Goal: Use online tool/utility

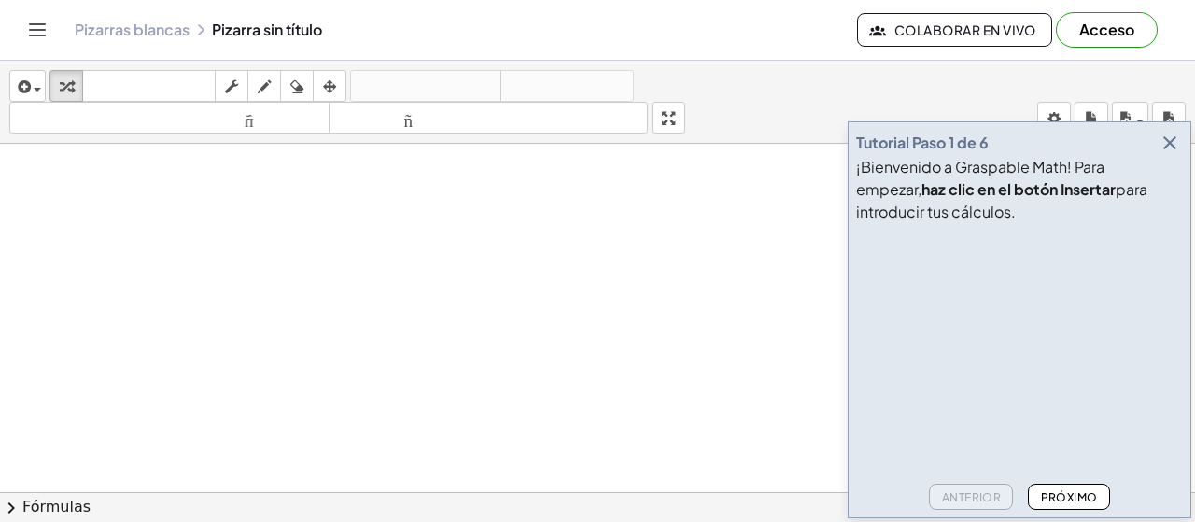
scroll to position [76, 0]
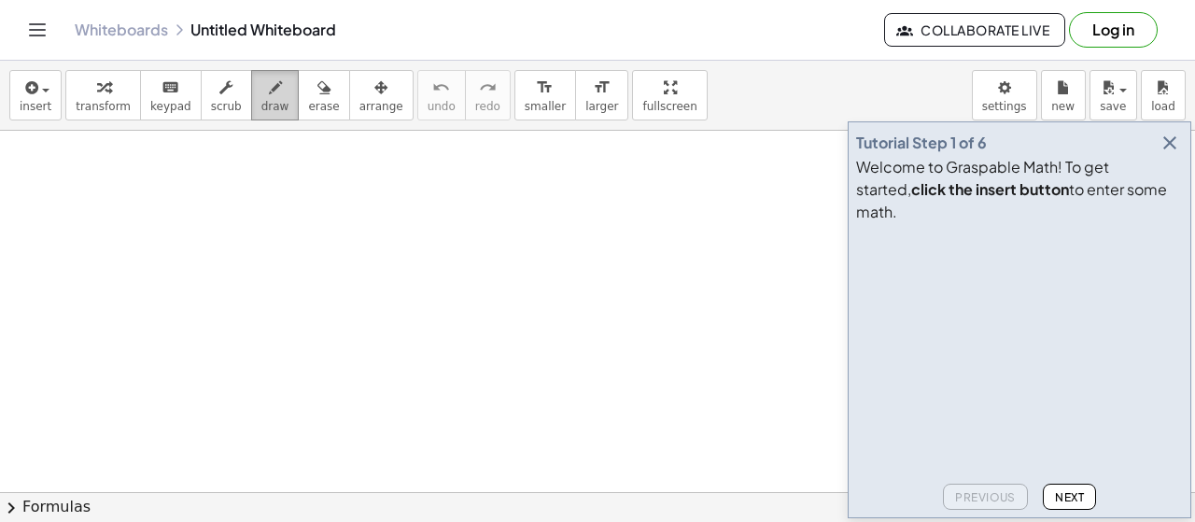
click at [251, 91] on button "draw" at bounding box center [275, 95] width 49 height 50
drag, startPoint x: 226, startPoint y: 210, endPoint x: 271, endPoint y: 280, distance: 83.1
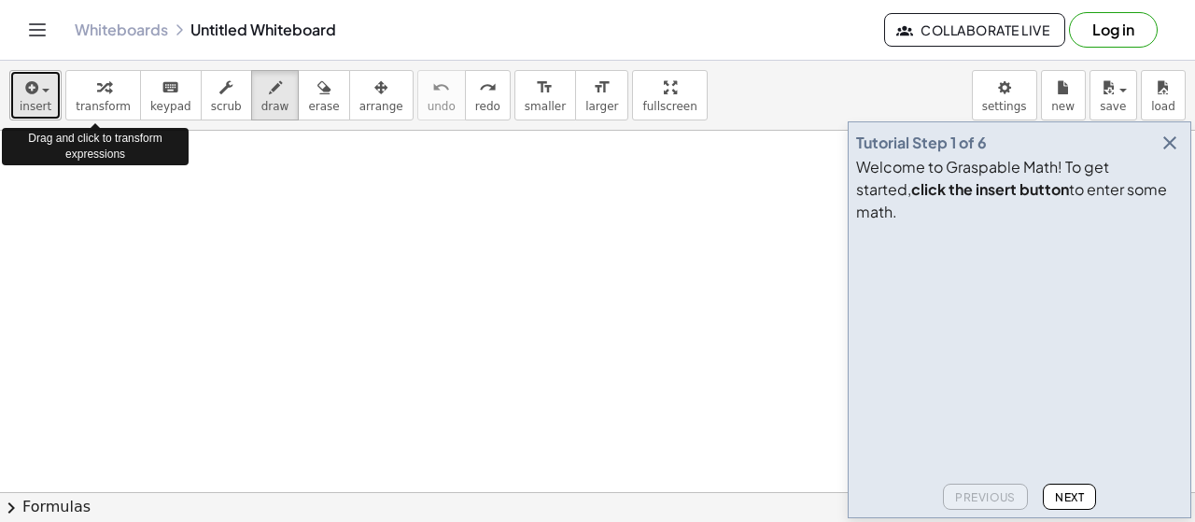
click at [56, 89] on button "insert" at bounding box center [35, 95] width 52 height 50
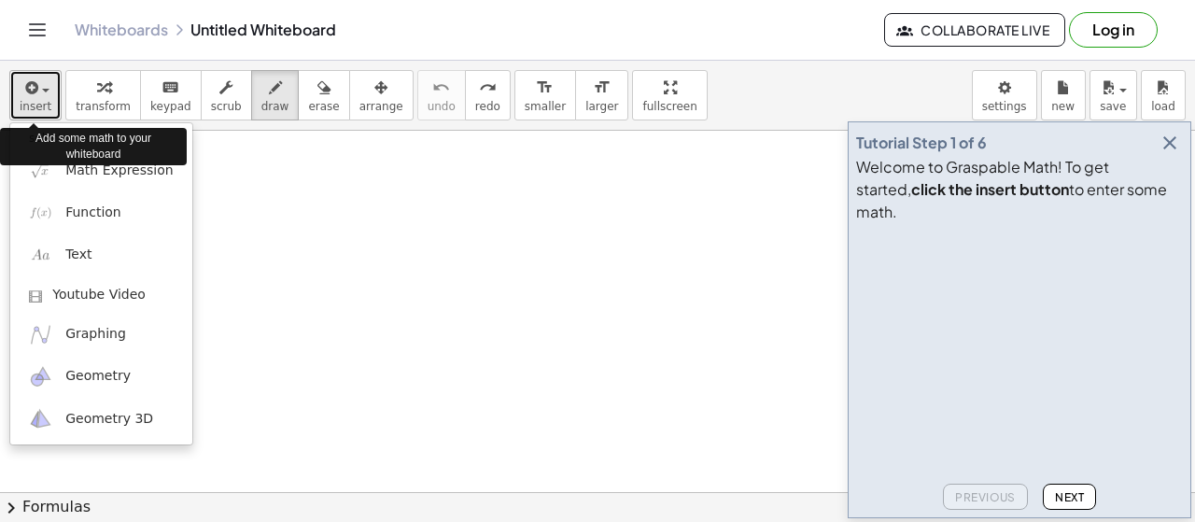
click at [51, 87] on button "insert" at bounding box center [35, 95] width 52 height 50
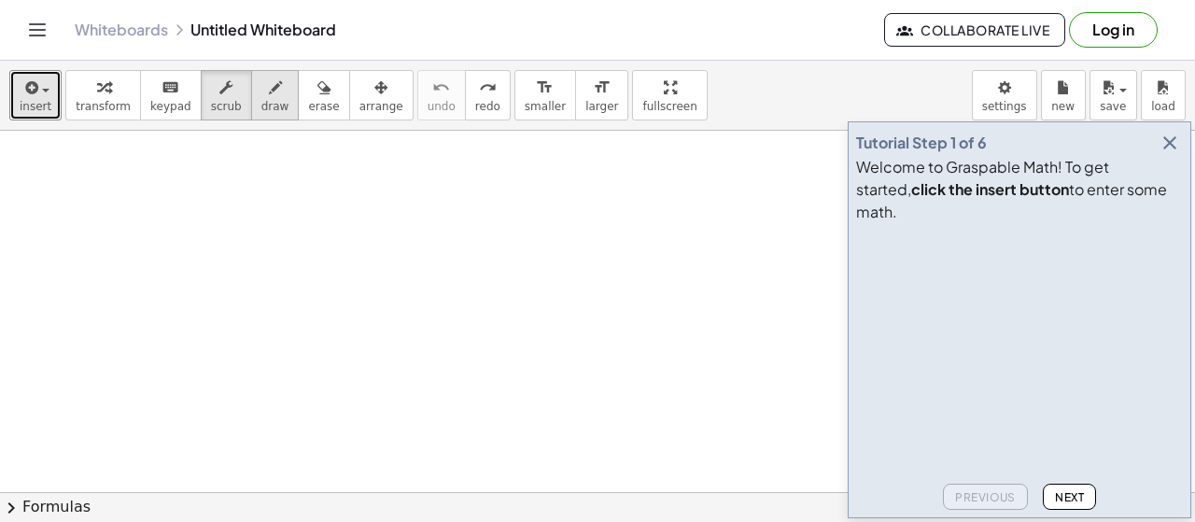
click at [261, 104] on span "draw" at bounding box center [275, 106] width 28 height 13
